Goal: Information Seeking & Learning: Learn about a topic

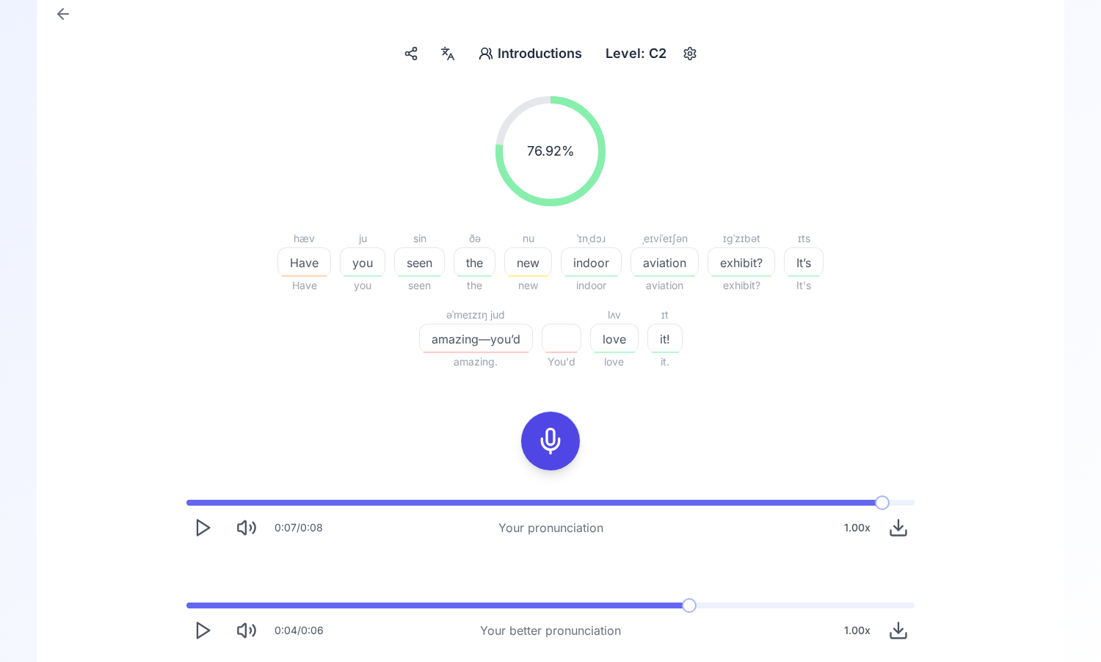
scroll to position [208, 0]
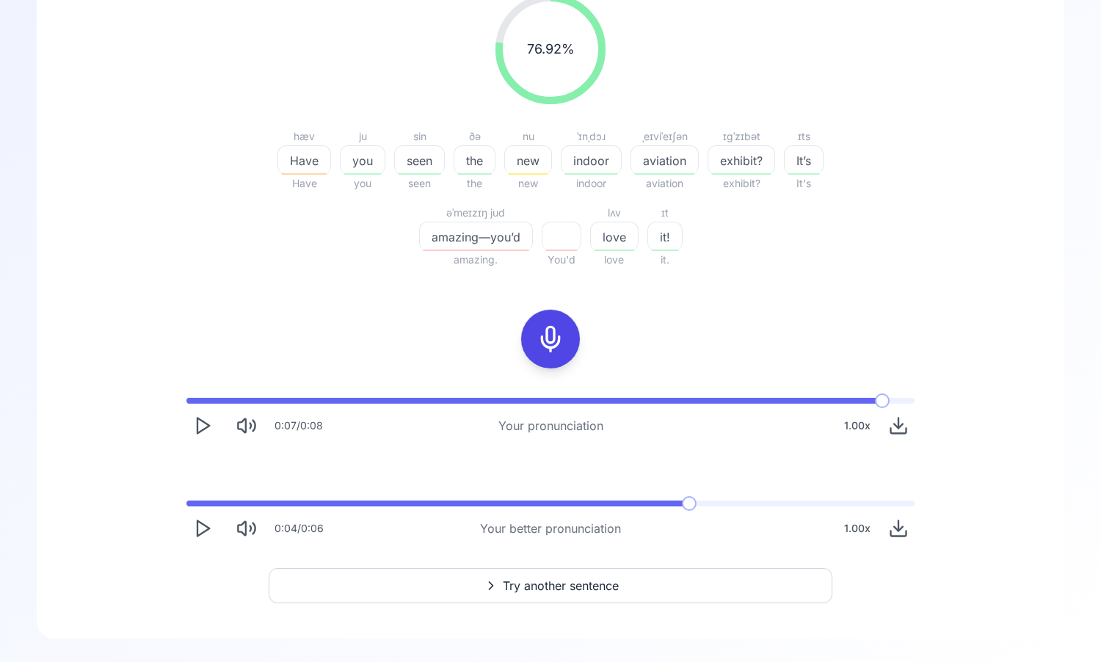
click at [612, 572] on button "Try another sentence" at bounding box center [551, 585] width 564 height 35
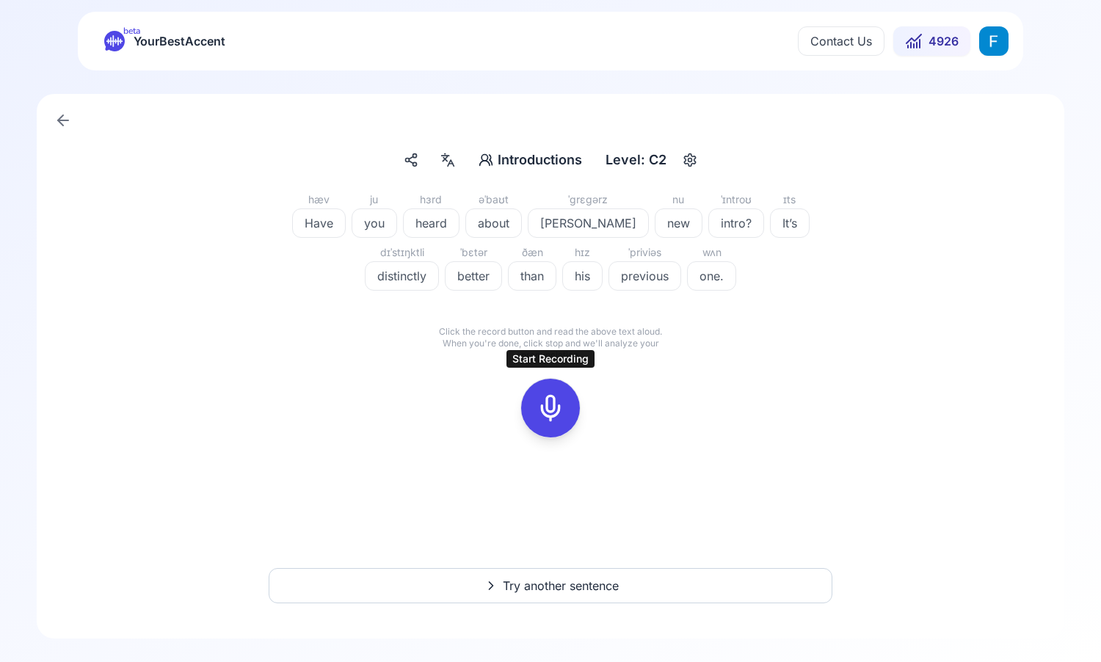
click at [568, 394] on button at bounding box center [550, 408] width 59 height 59
click at [620, 383] on icon at bounding box center [616, 380] width 15 height 15
click at [562, 397] on icon at bounding box center [550, 407] width 29 height 29
click at [553, 421] on icon at bounding box center [550, 407] width 29 height 29
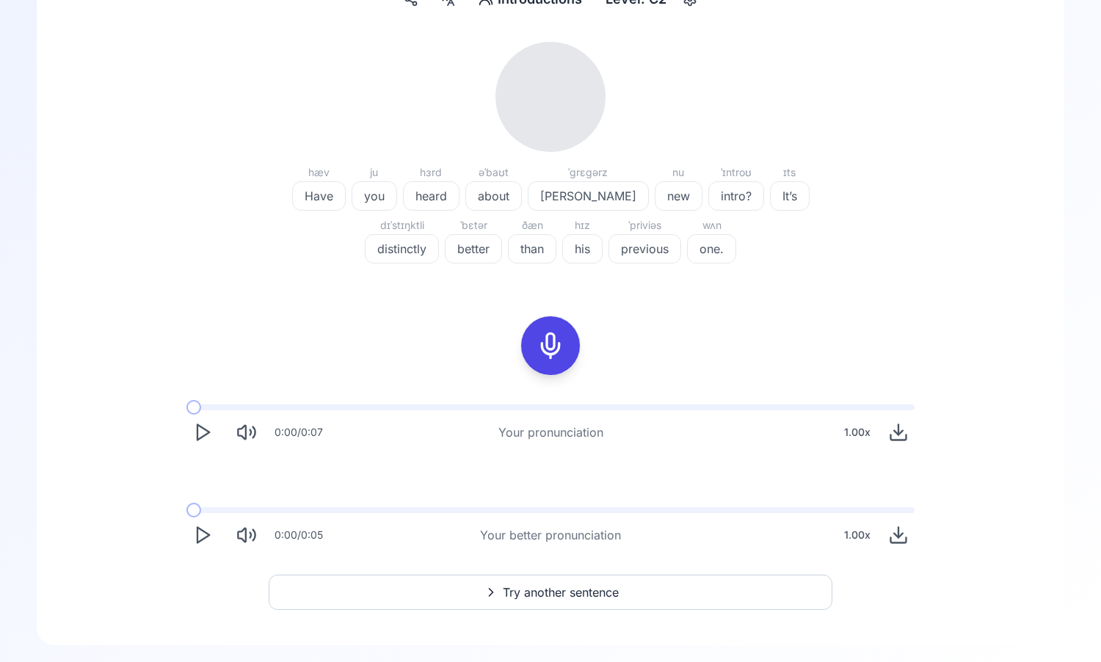
scroll to position [162, 0]
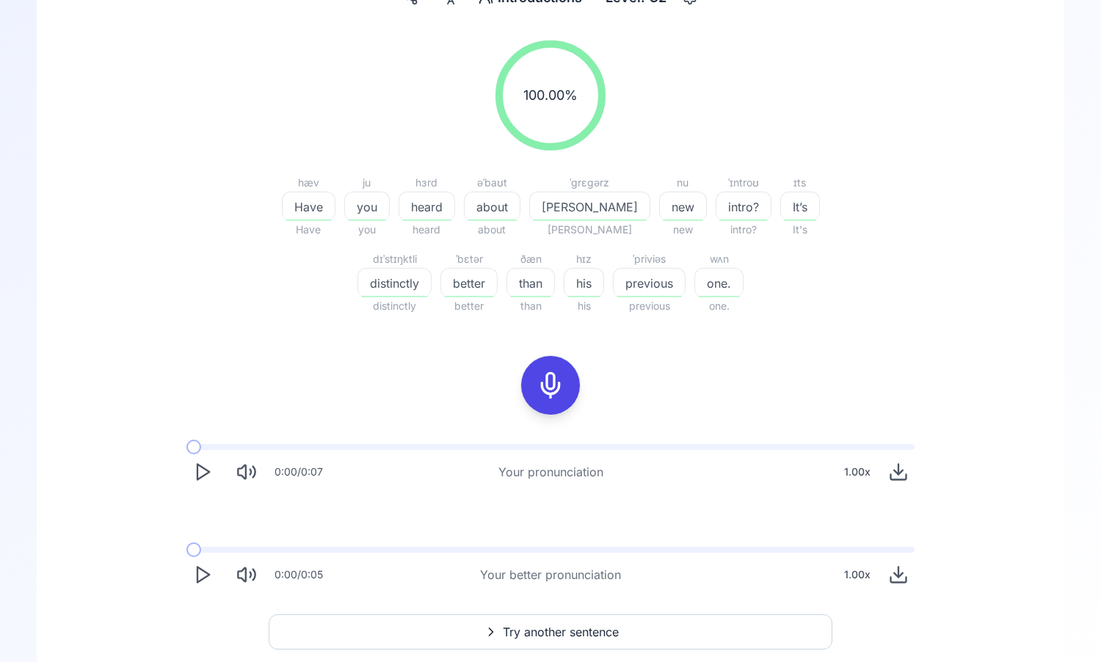
click at [193, 468] on icon "Play" at bounding box center [202, 472] width 21 height 21
click at [205, 579] on icon "Play" at bounding box center [202, 574] width 21 height 21
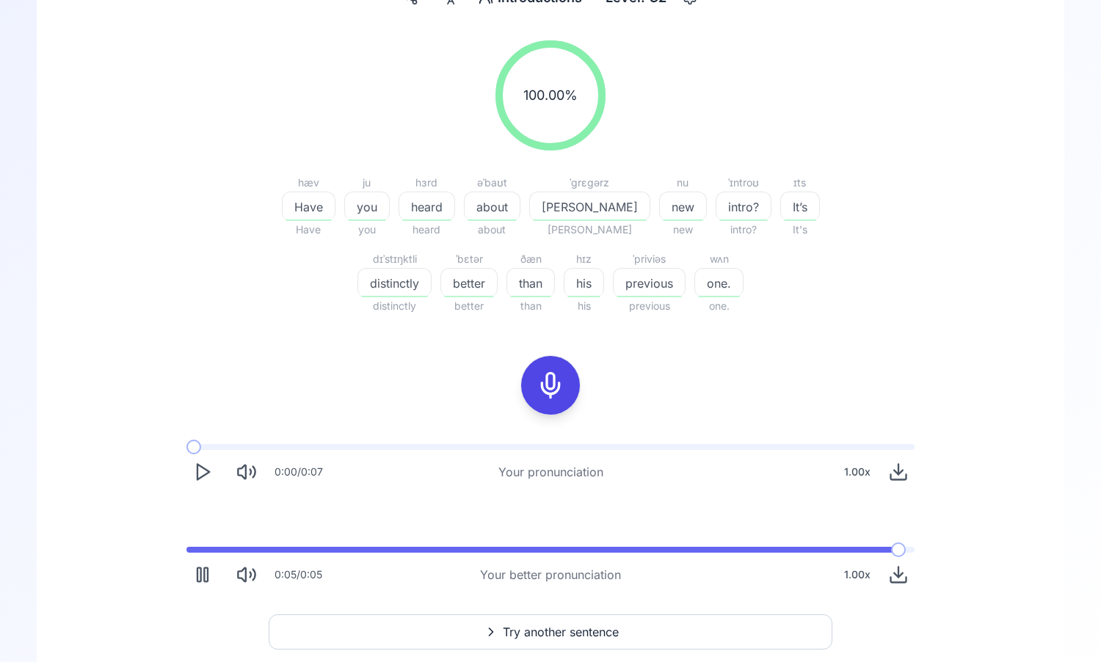
click at [208, 467] on icon "Play" at bounding box center [202, 472] width 21 height 21
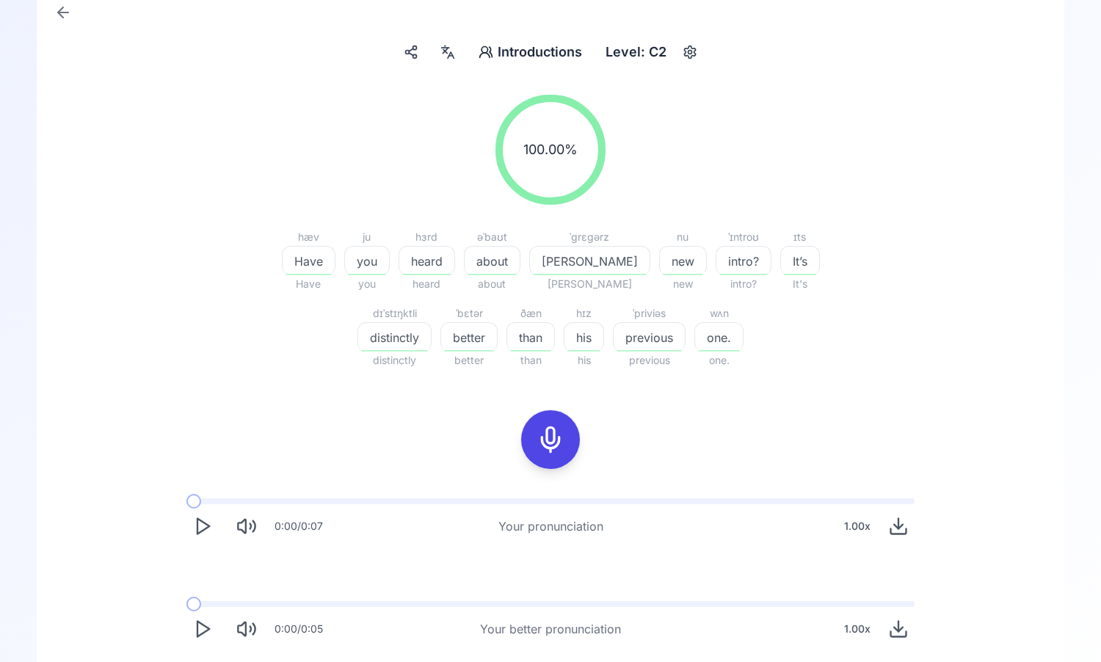
scroll to position [0, 0]
